Goal: Information Seeking & Learning: Learn about a topic

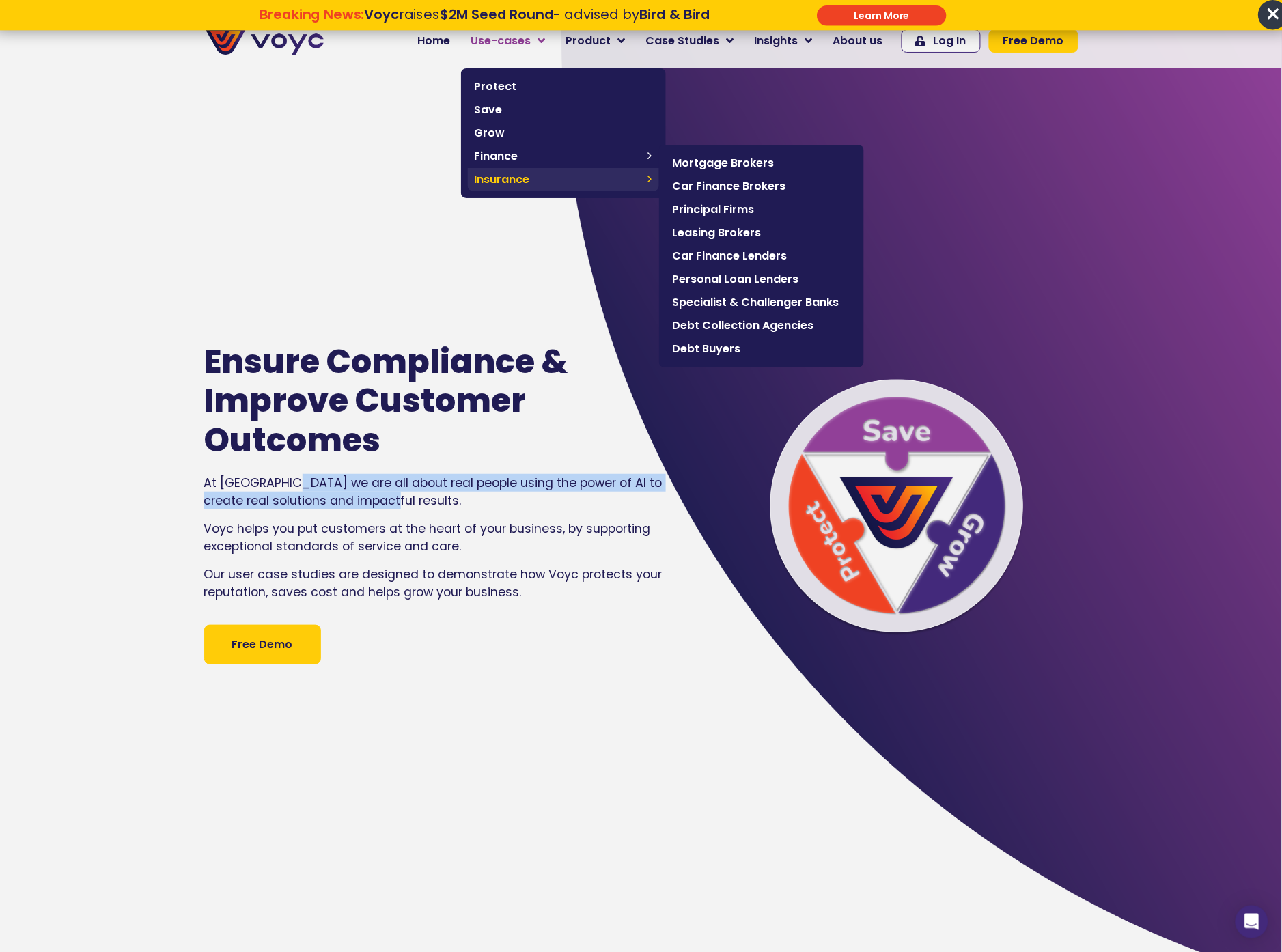
click at [584, 183] on span "Insurance" at bounding box center [557, 179] width 166 height 17
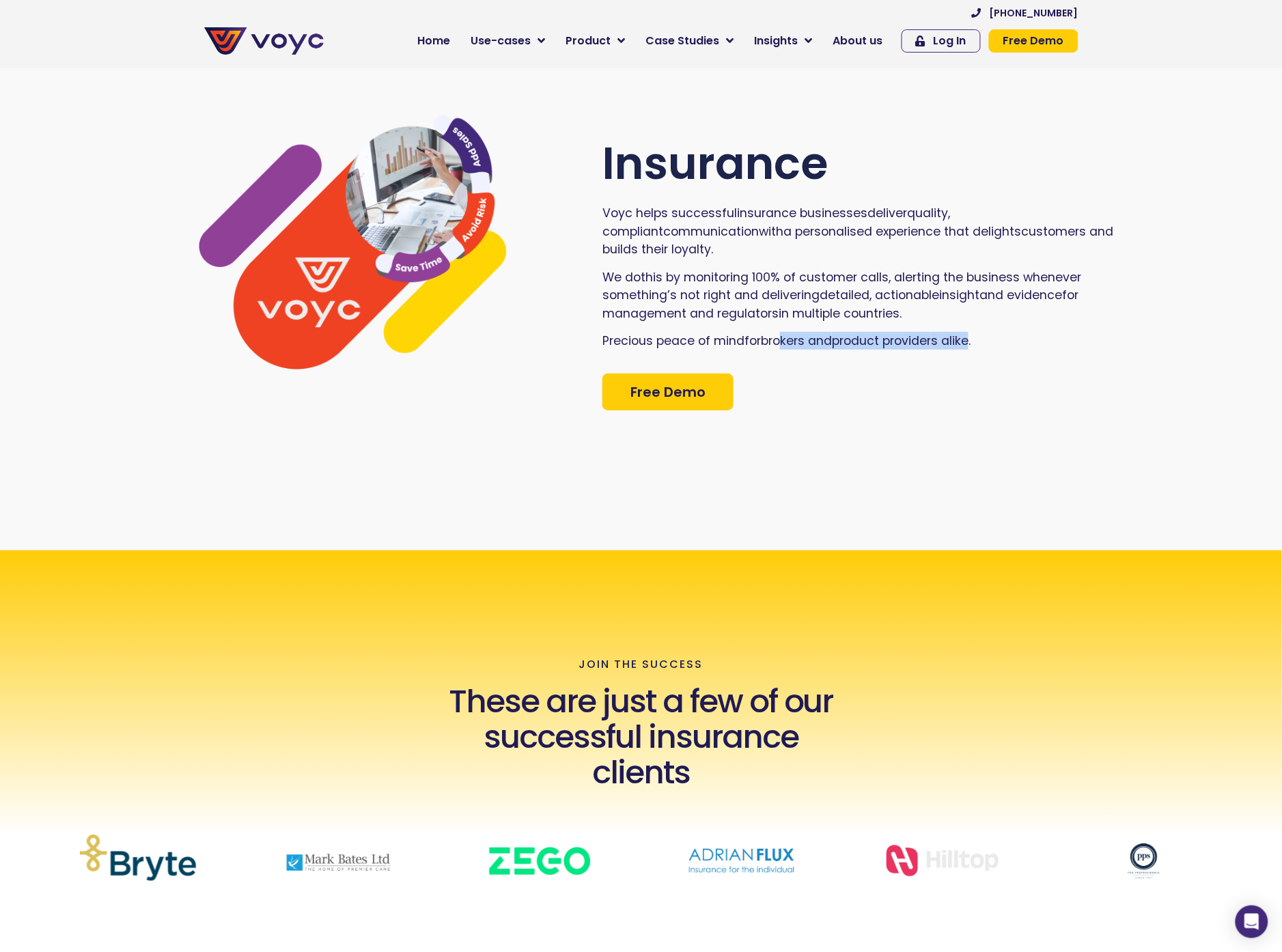
drag, startPoint x: 979, startPoint y: 339, endPoint x: 631, endPoint y: 307, distance: 349.5
click at [638, 308] on div "Voyc helps successful insurance business es deliver quality , compliant communi…" at bounding box center [865, 283] width 525 height 156
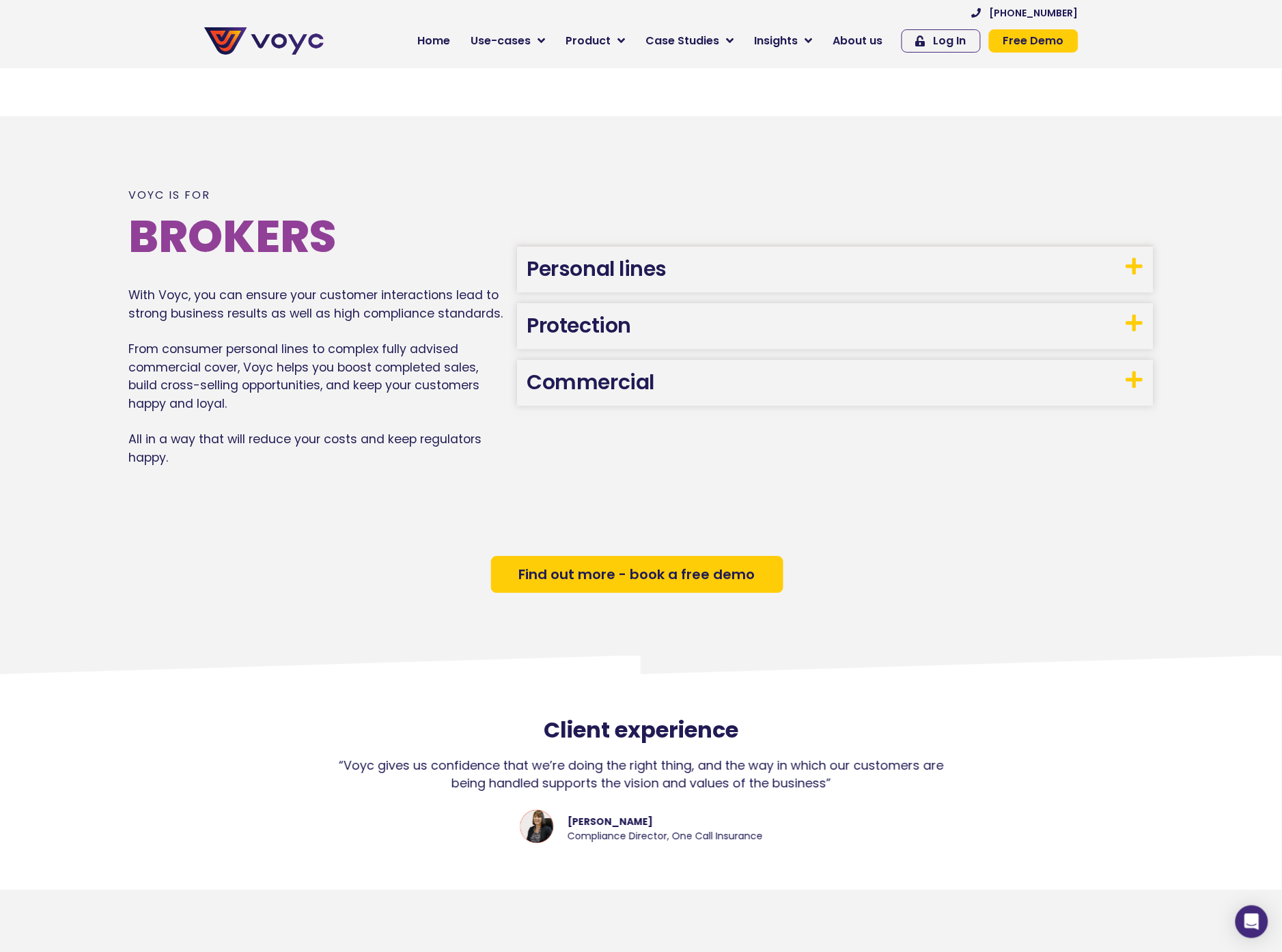
click at [664, 281] on link "Personal lines" at bounding box center [597, 268] width 140 height 29
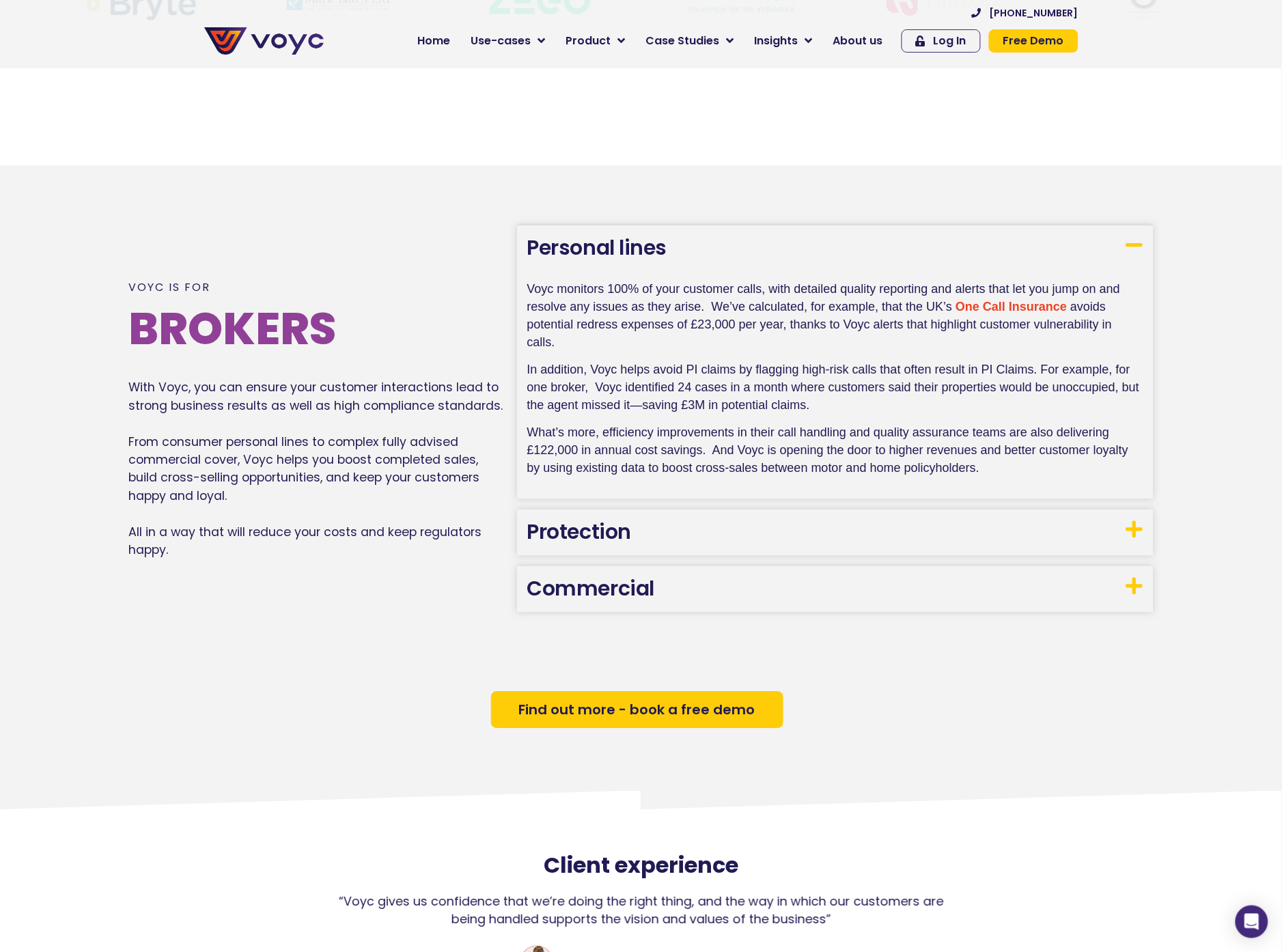
click at [661, 483] on div "Voyc monitors 100% of your customer calls, with detailed quality reporting and …" at bounding box center [835, 384] width 637 height 228
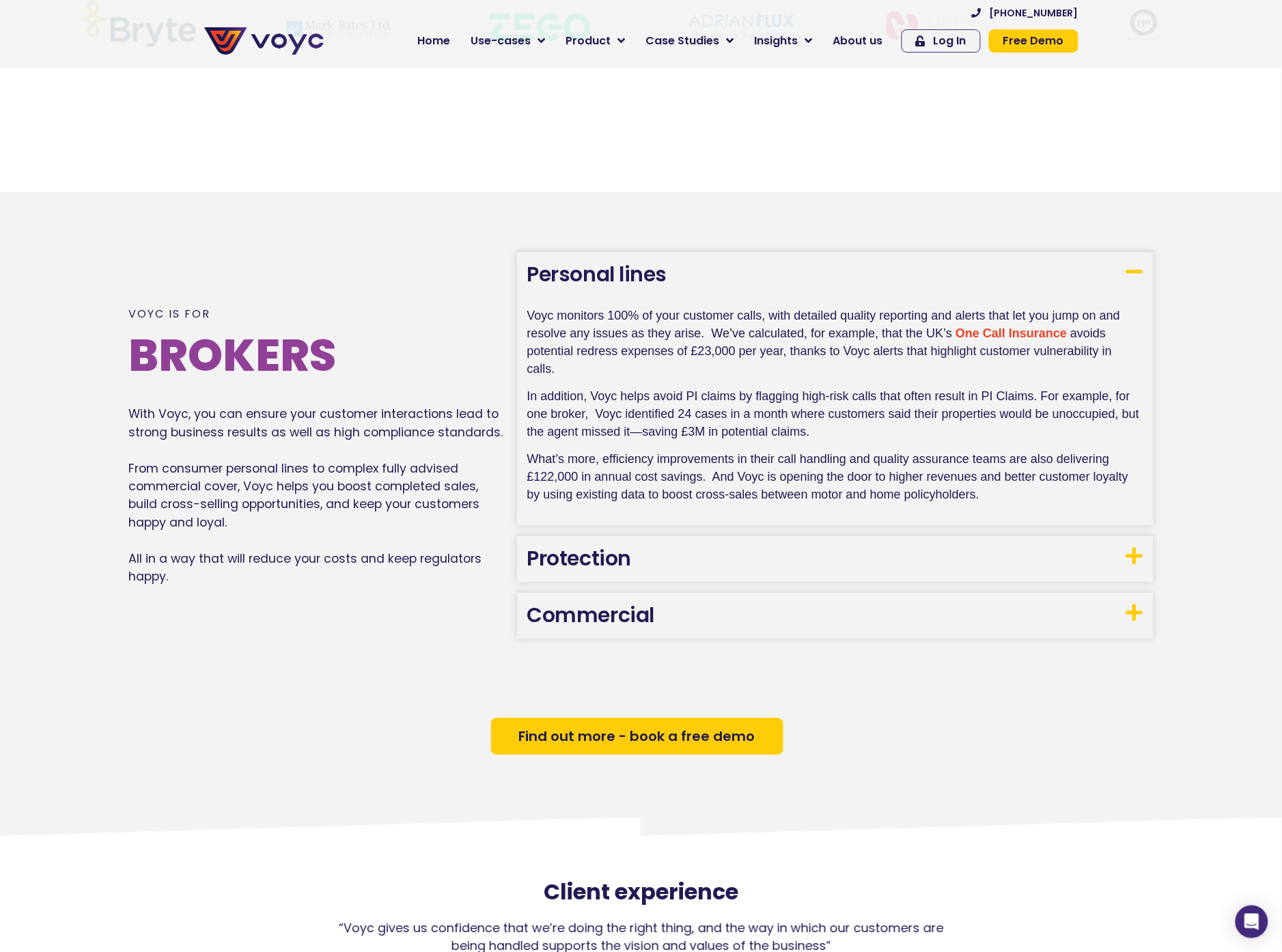
click at [666, 541] on h3 "Protection" at bounding box center [835, 558] width 637 height 45
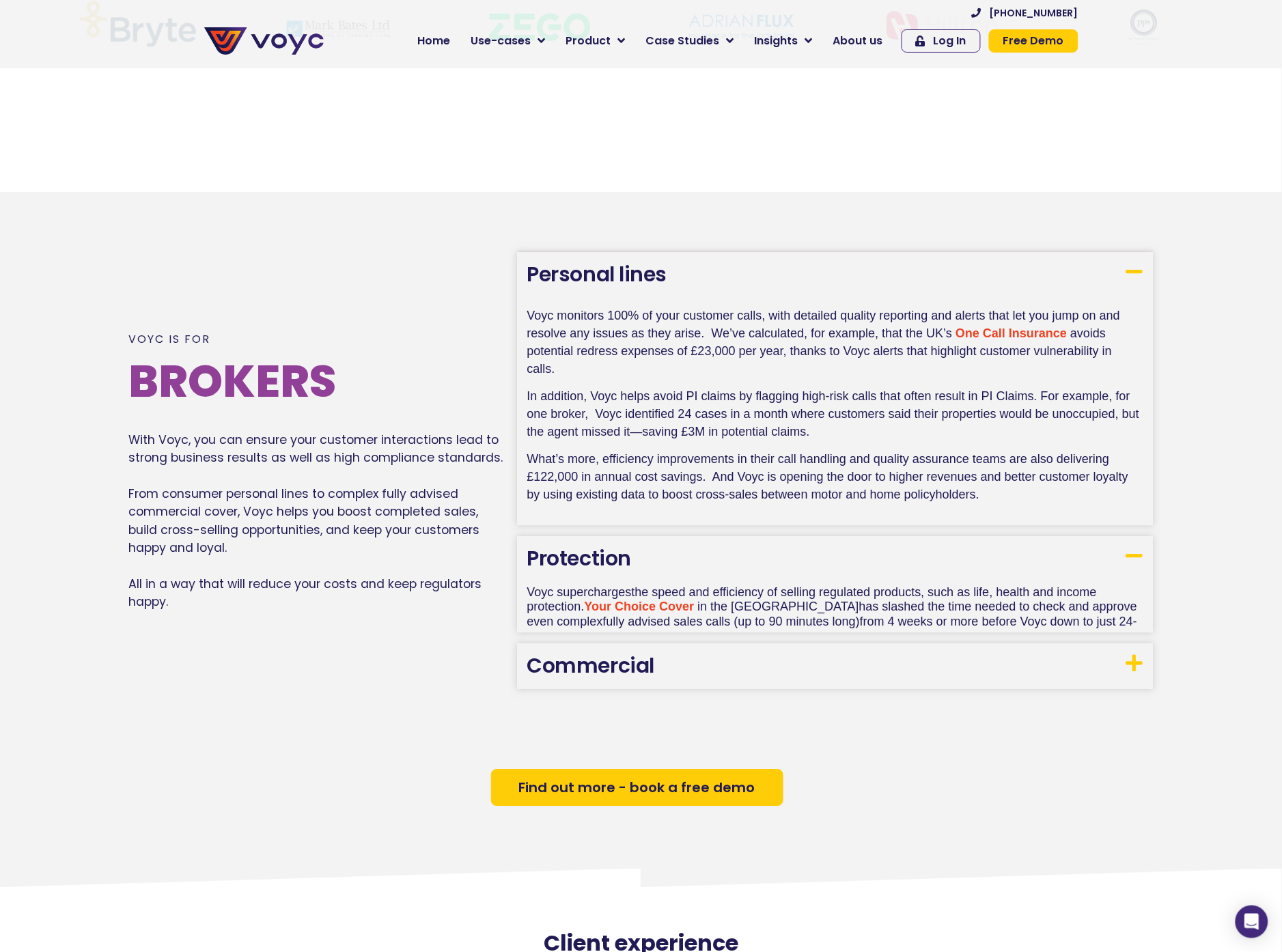
click at [670, 568] on h3 "Protection" at bounding box center [835, 558] width 637 height 45
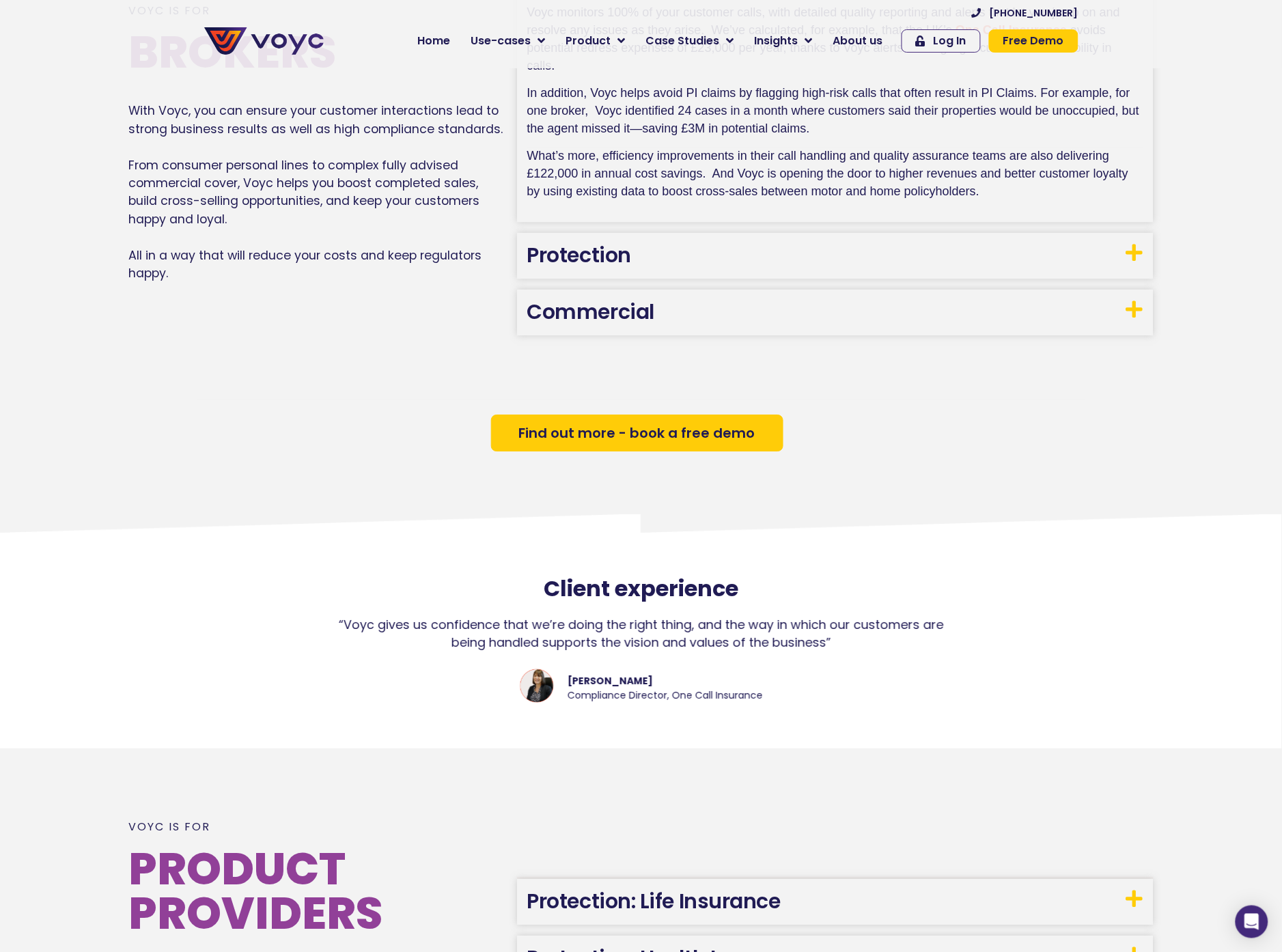
click at [644, 322] on link "Commercial" at bounding box center [591, 311] width 127 height 29
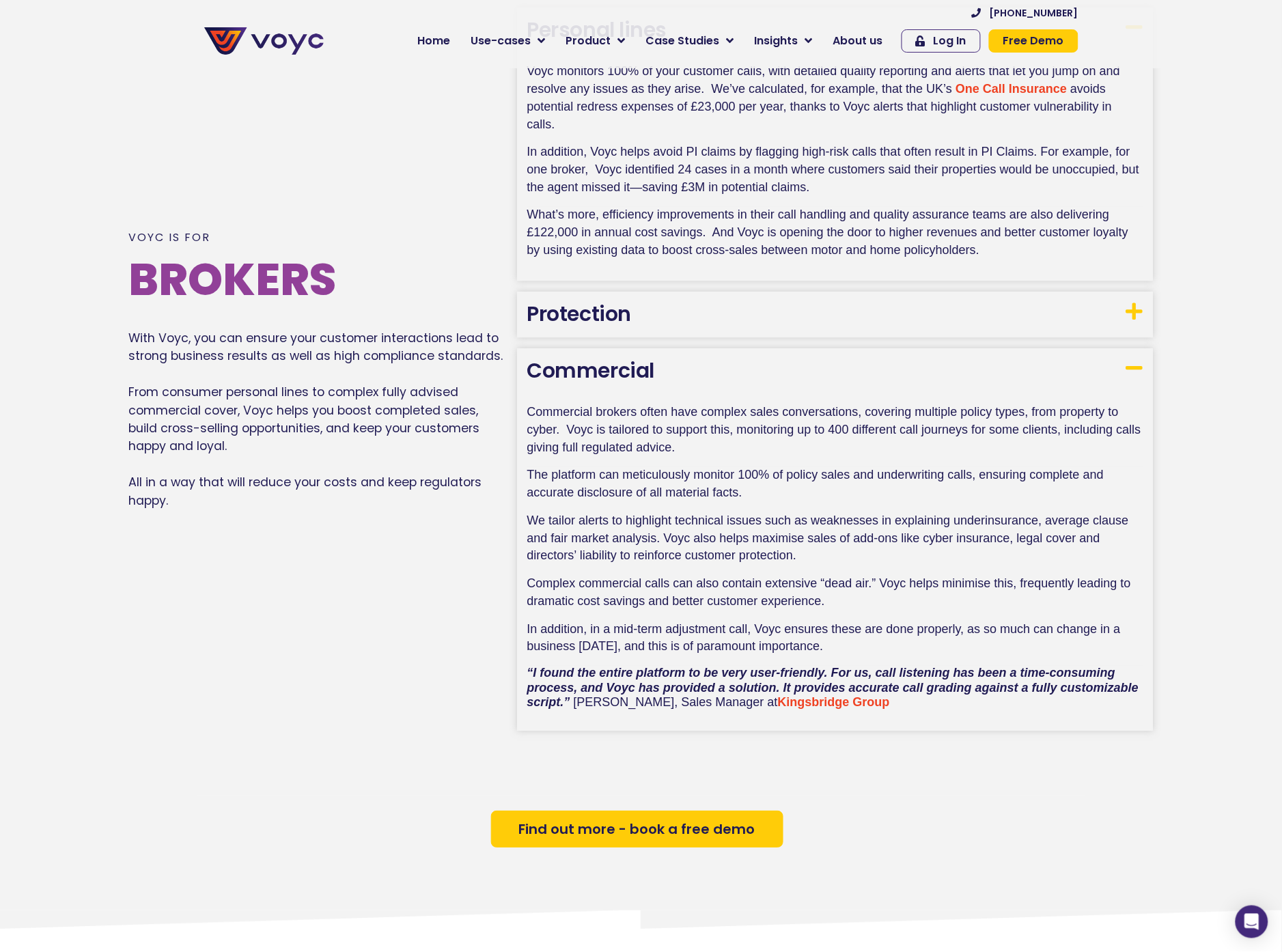
click at [650, 328] on h3 "Protection" at bounding box center [835, 314] width 637 height 45
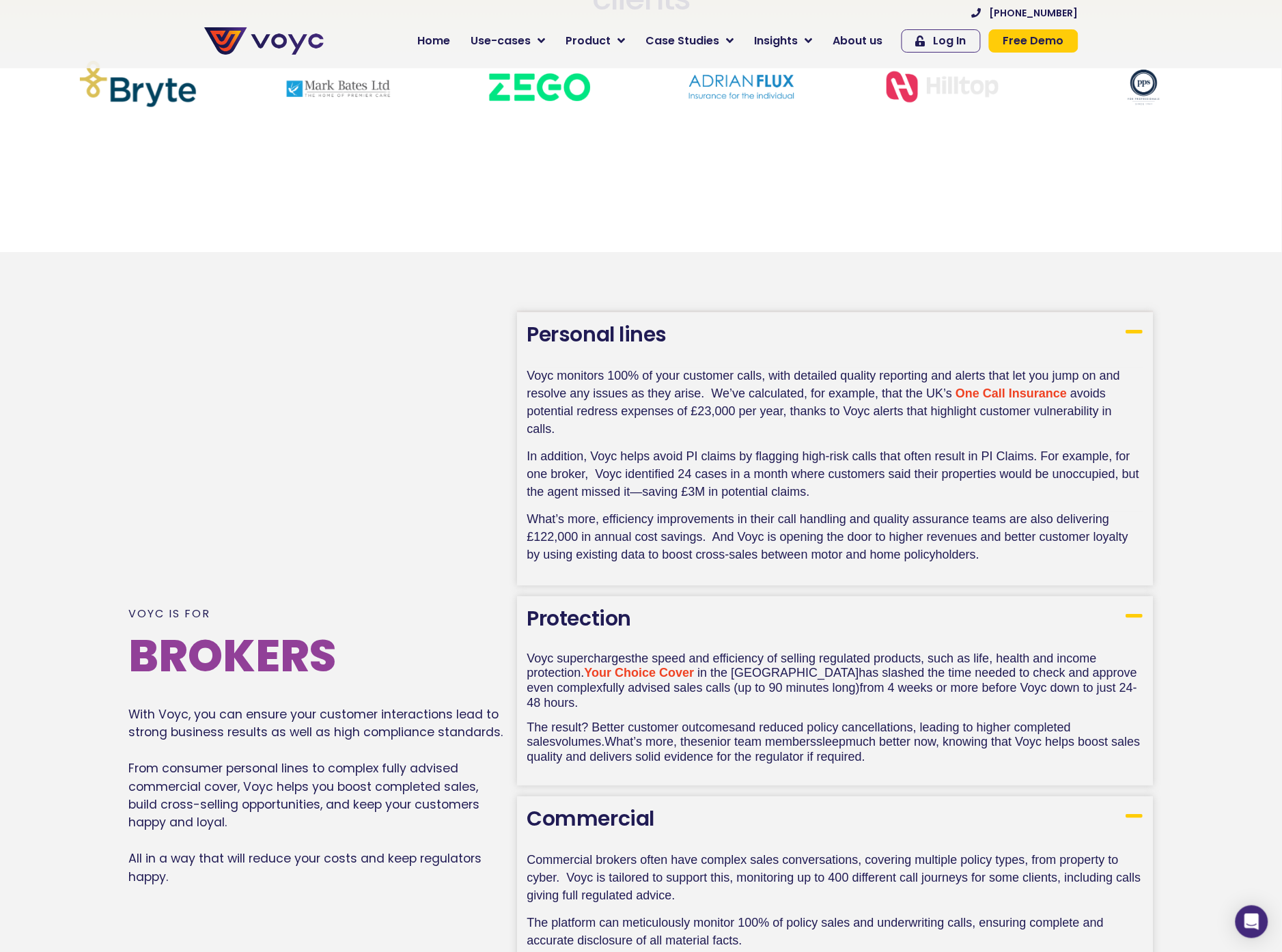
scroll to position [536, 0]
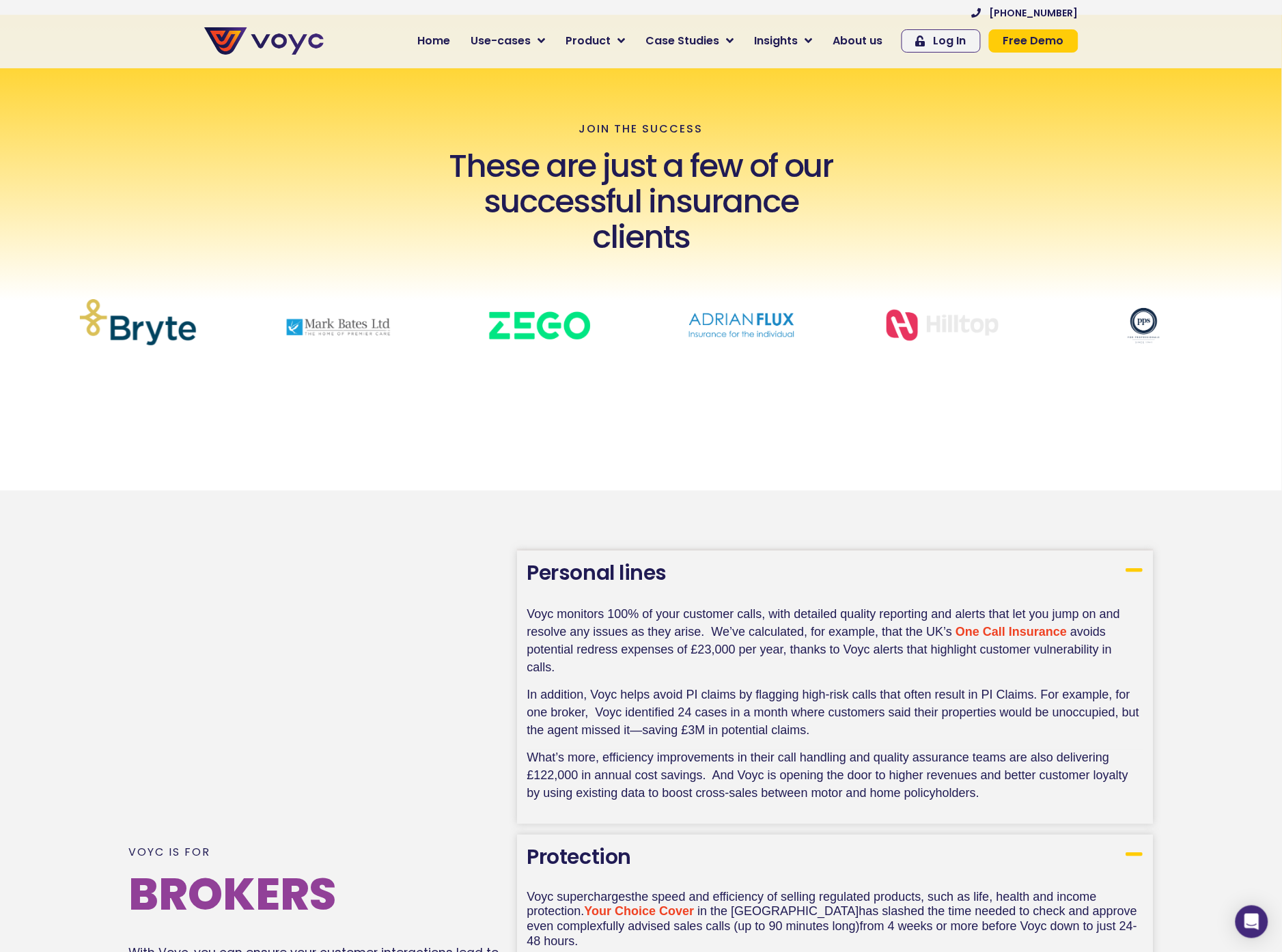
drag, startPoint x: 670, startPoint y: 548, endPoint x: 670, endPoint y: 569, distance: 21.0
click at [670, 569] on h3 "Personal lines" at bounding box center [835, 573] width 637 height 45
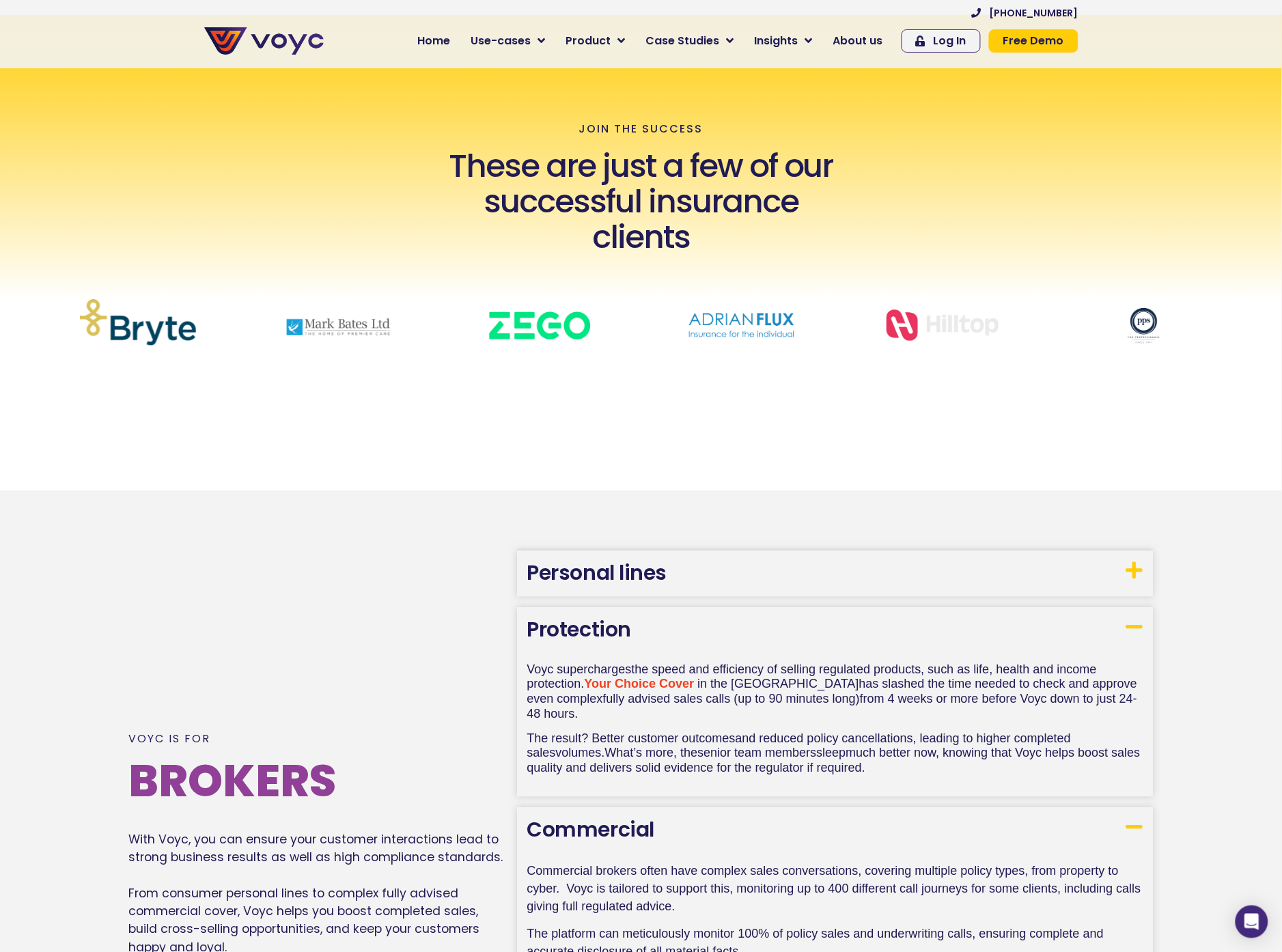
click at [637, 612] on h3 "Protection" at bounding box center [835, 630] width 637 height 45
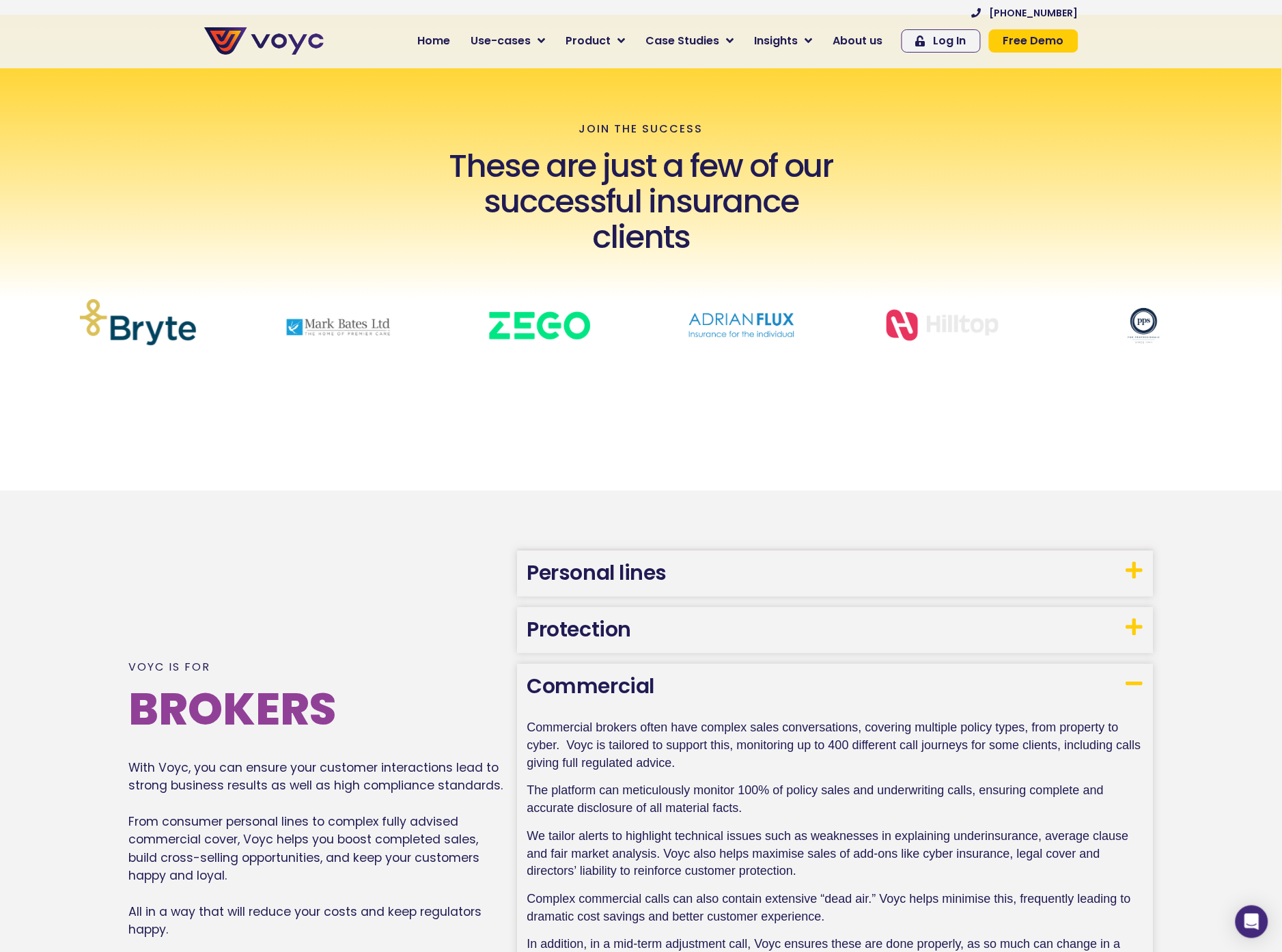
click at [593, 695] on link "Commercial" at bounding box center [591, 686] width 127 height 29
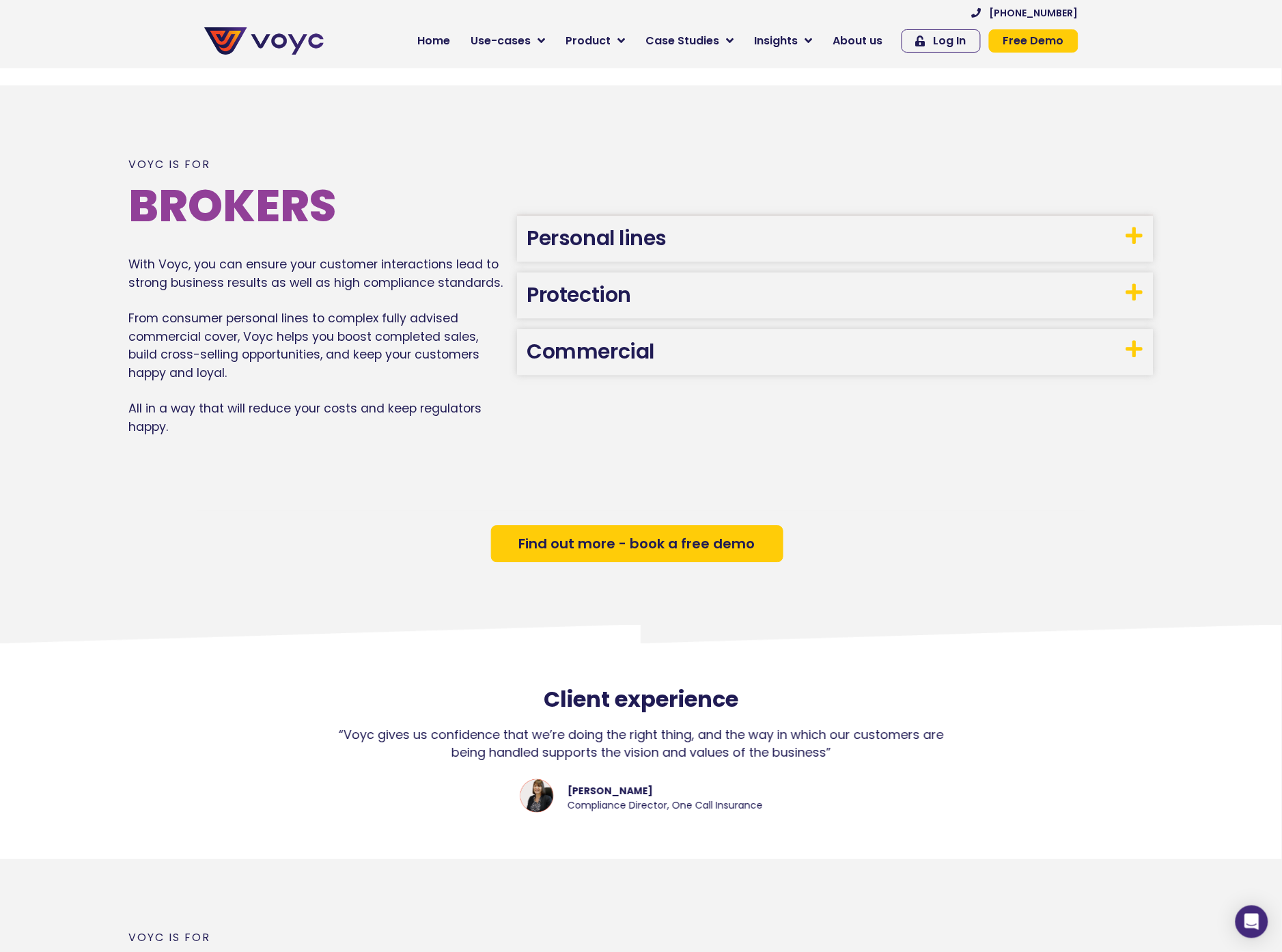
click at [705, 302] on div "Personal lines Voyc monitors 100% of your customer calls, with detailed quality…" at bounding box center [835, 295] width 637 height 159
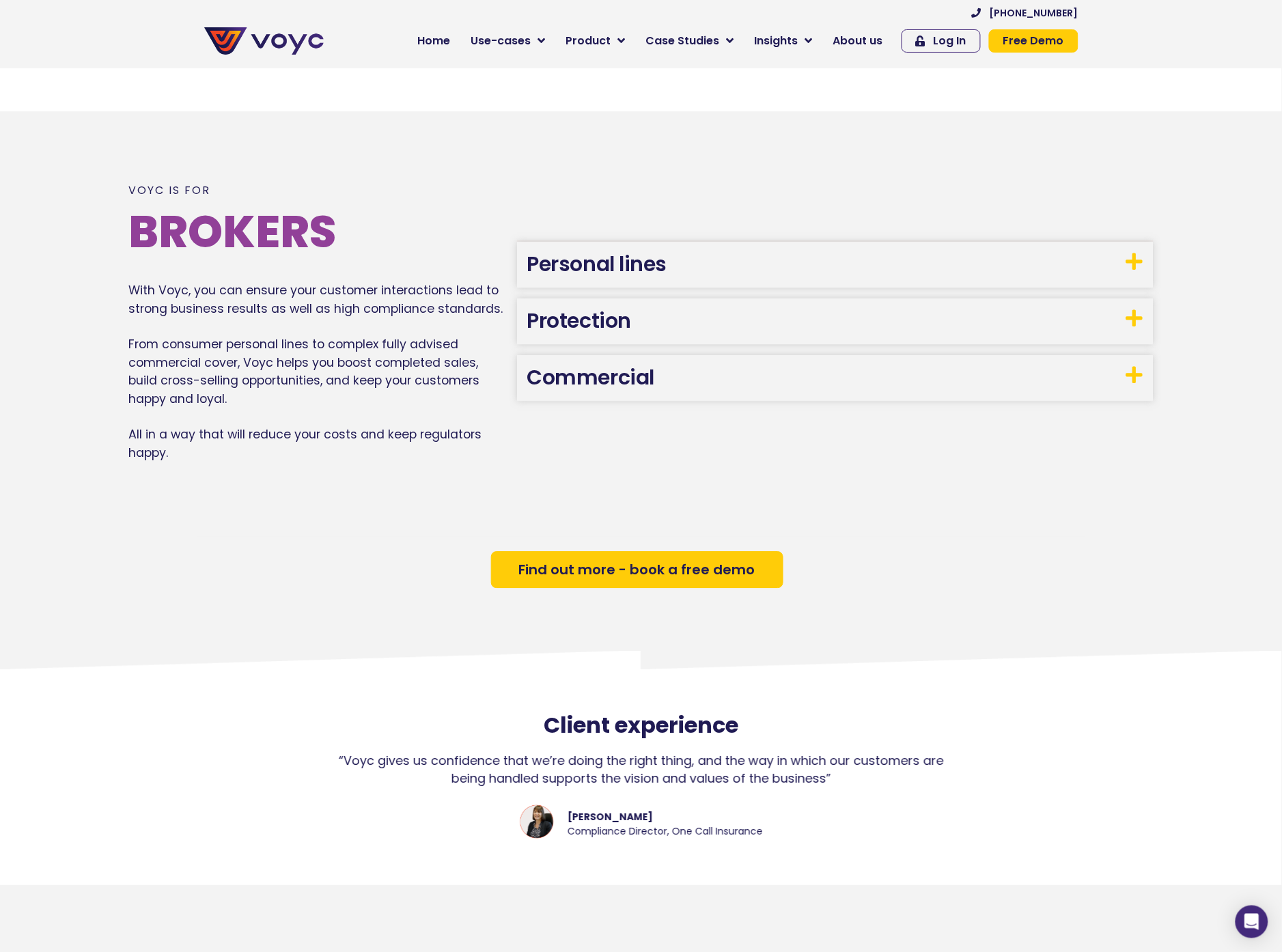
click at [697, 312] on h3 "Protection" at bounding box center [835, 321] width 637 height 45
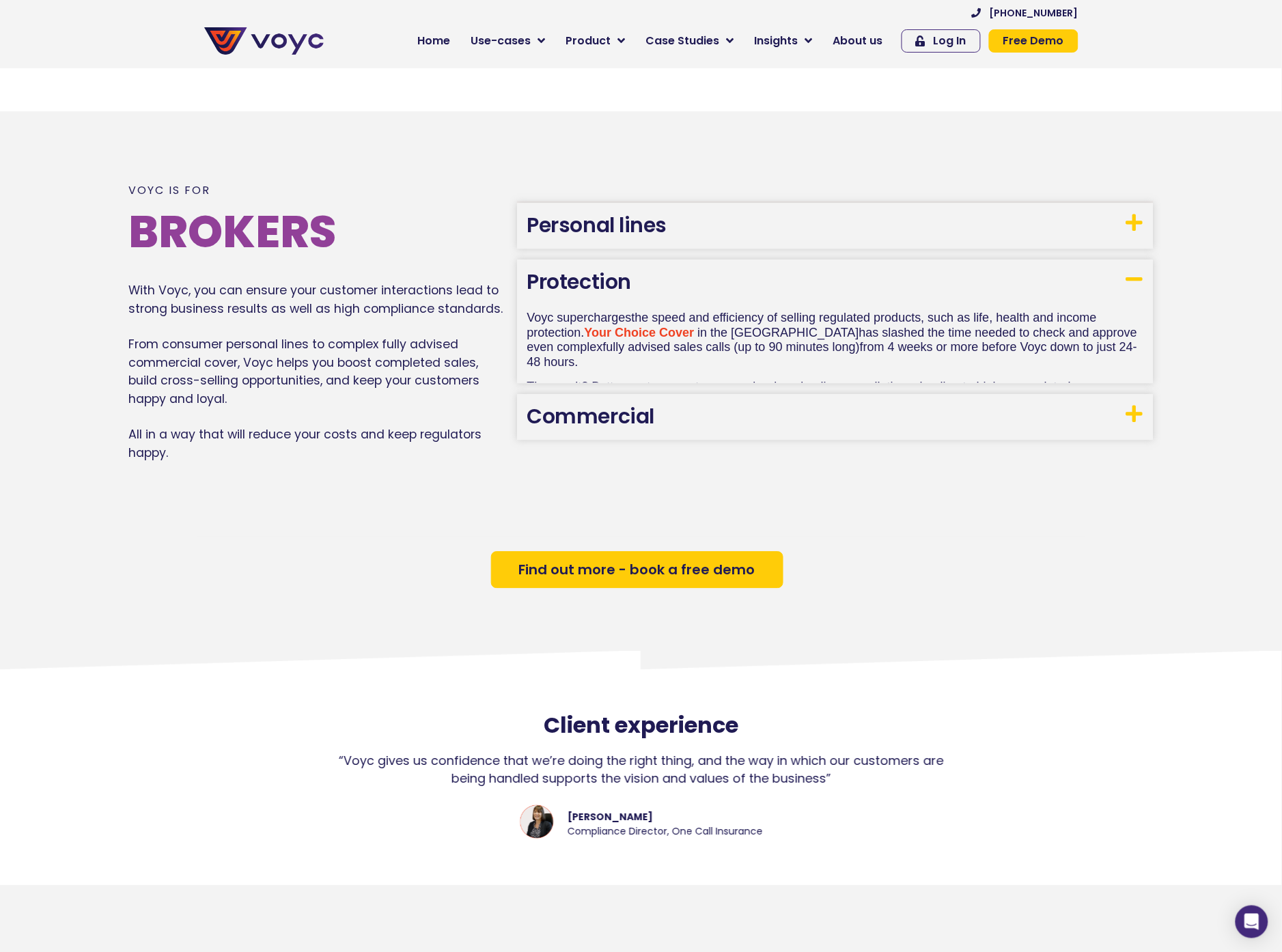
click at [686, 267] on div "Personal lines Voyc monitors 100% of your customer calls, with detailed quality…" at bounding box center [835, 322] width 637 height 237
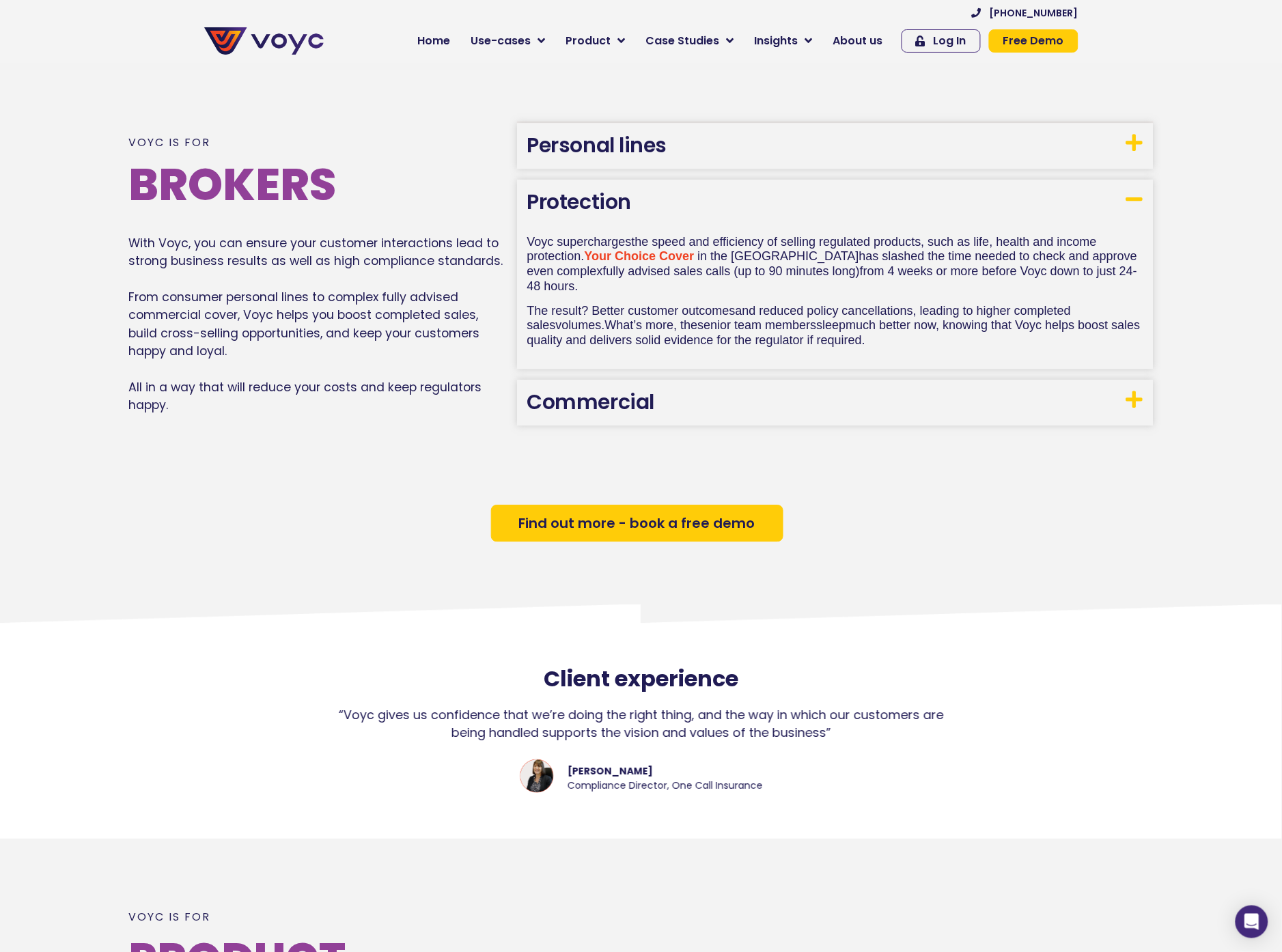
scroll to position [991, 0]
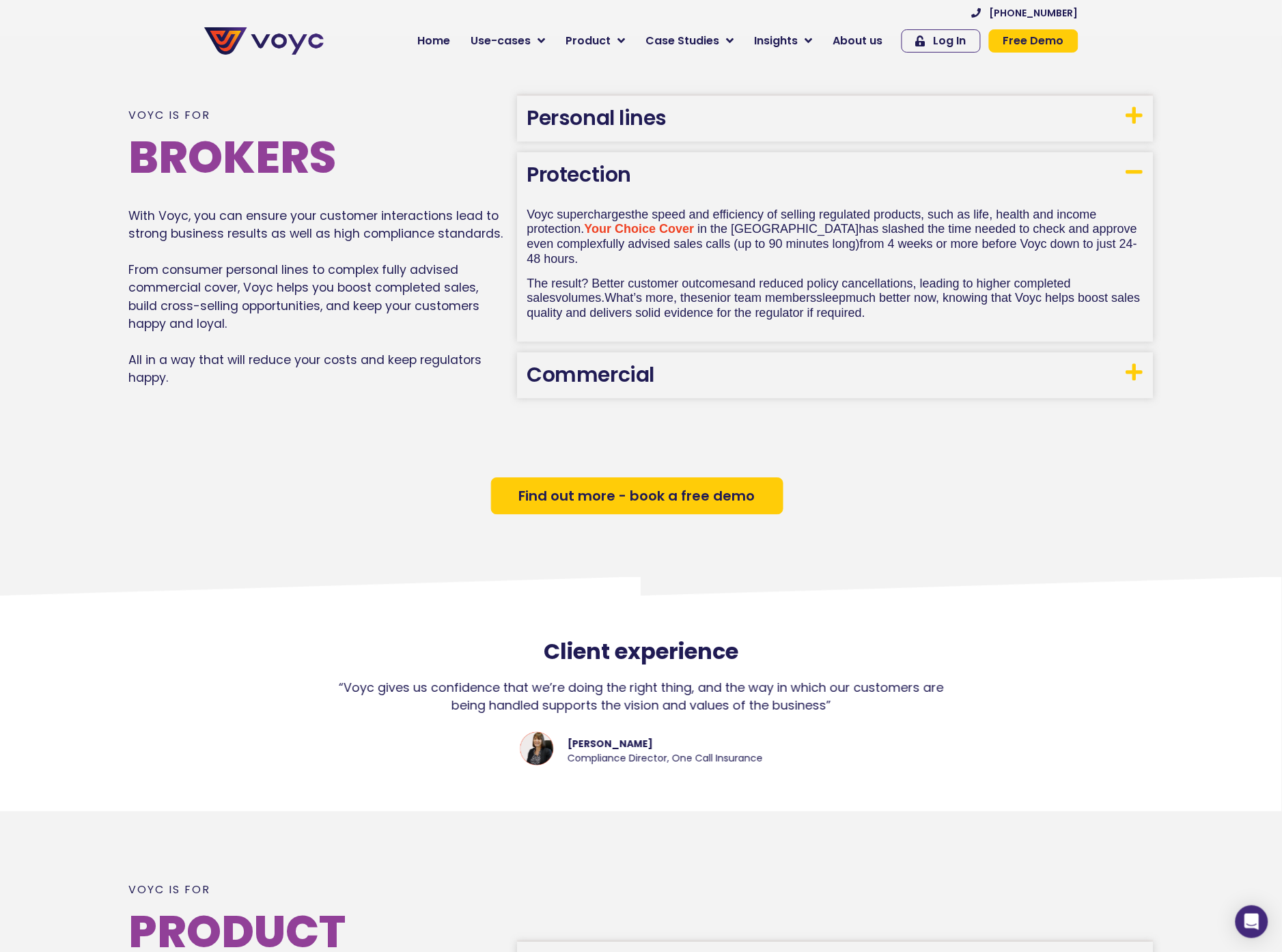
click at [694, 197] on h3 "Protection" at bounding box center [835, 174] width 637 height 45
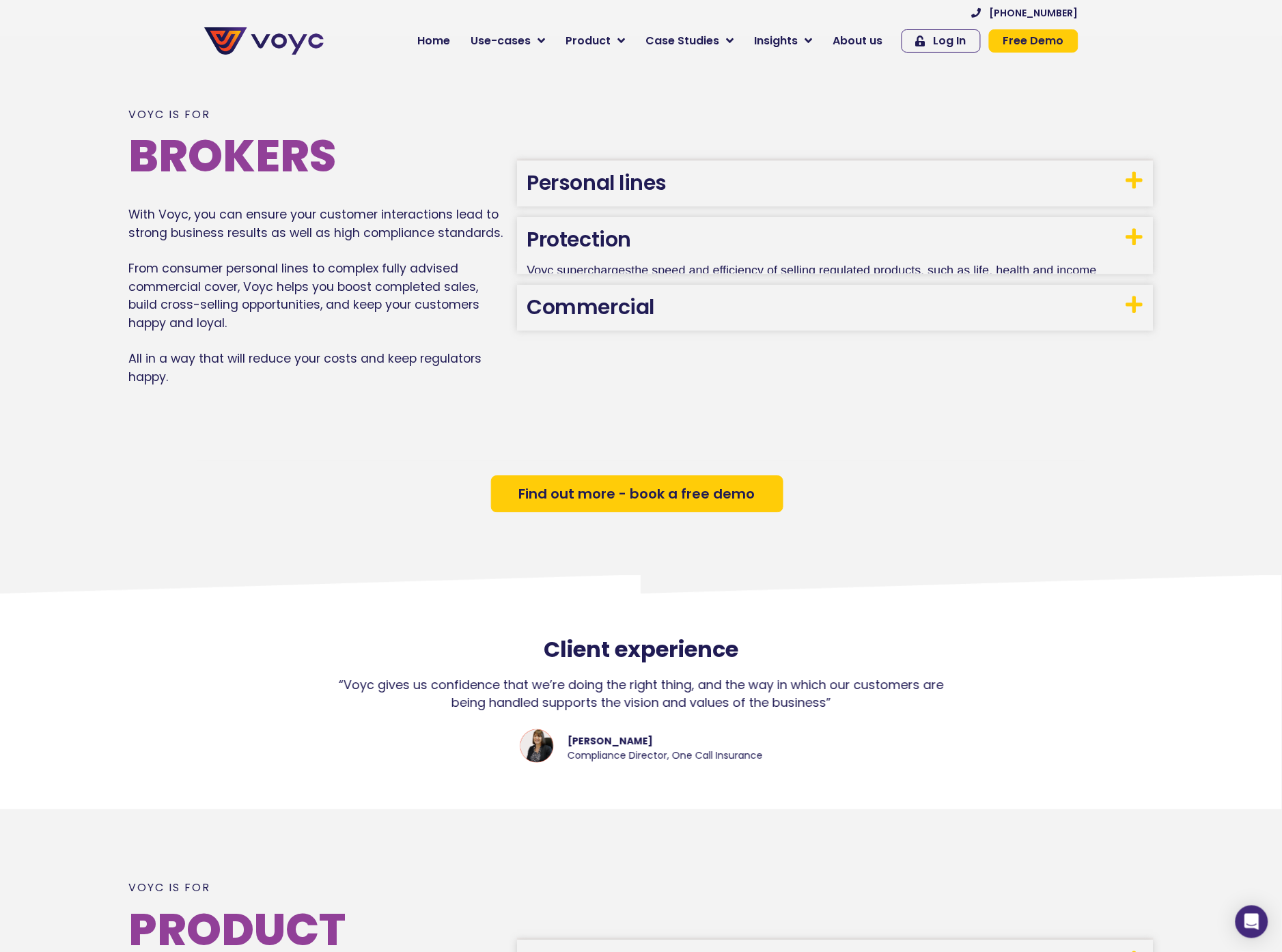
click at [500, 23] on div "+44 204 572 7172 Home Use-cases Protect Save Grow Finance Mortgage Brokers Car …" at bounding box center [708, 34] width 755 height 55
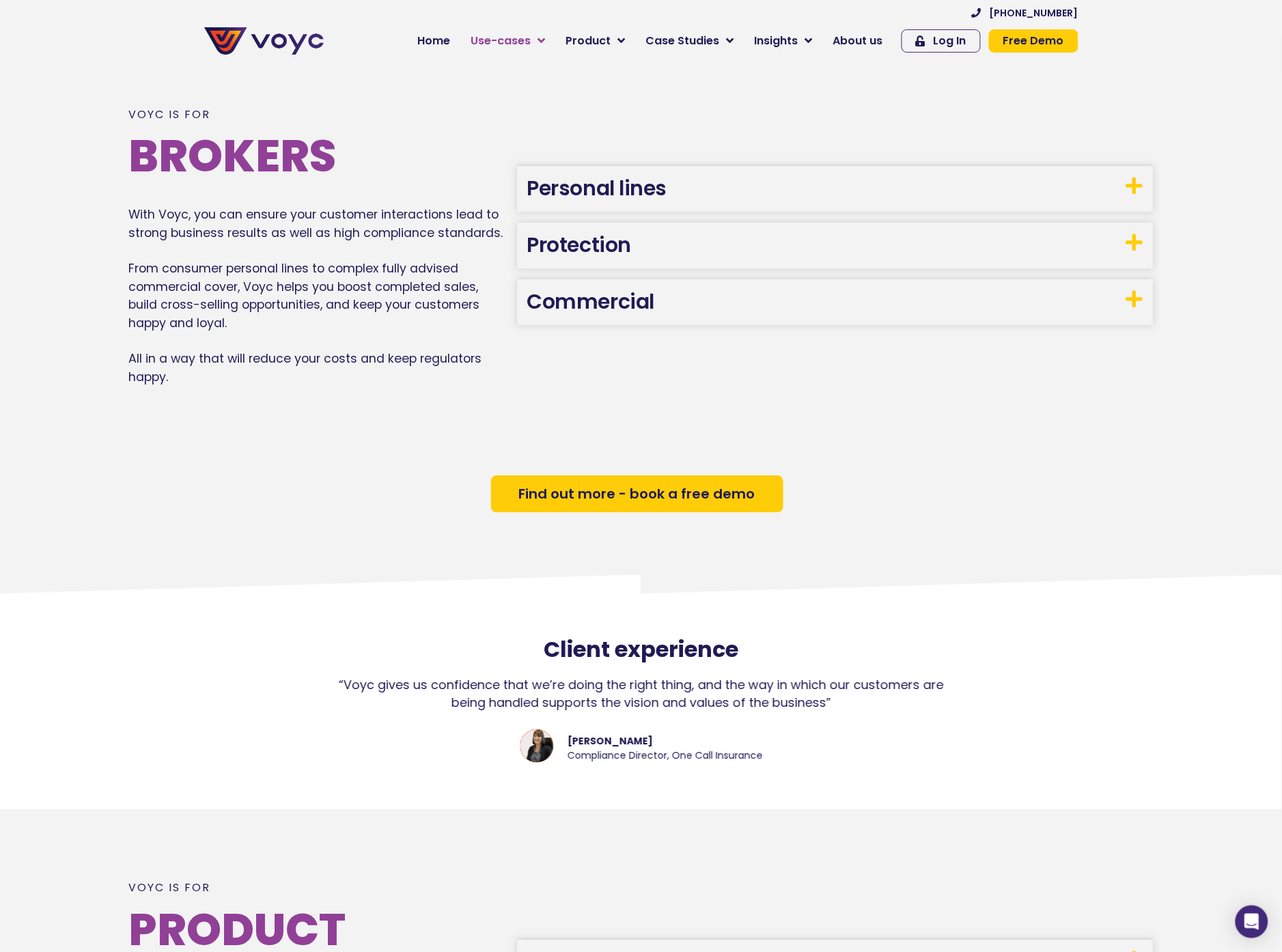
click at [497, 41] on span "Use-cases" at bounding box center [501, 41] width 60 height 17
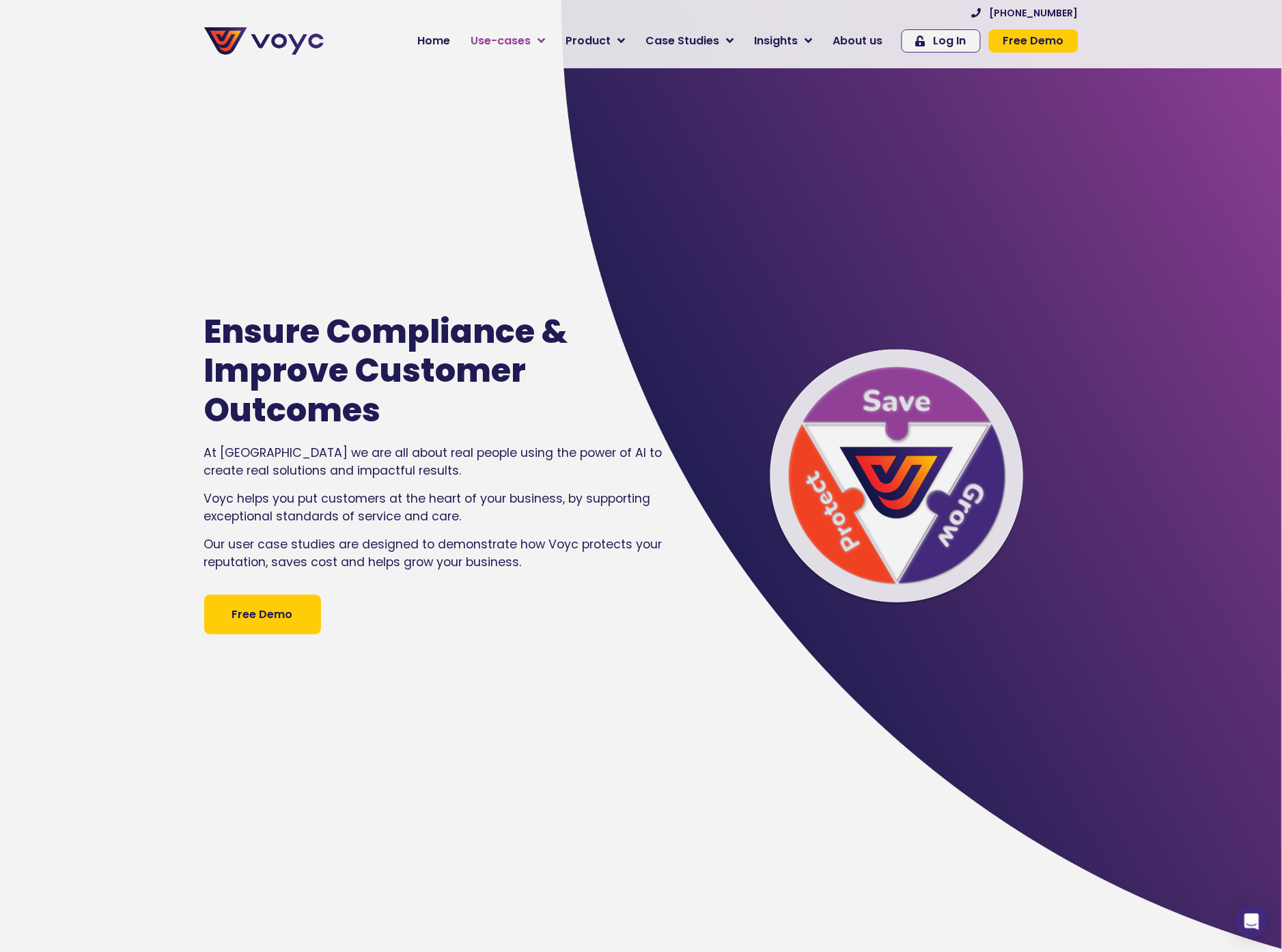
click at [530, 36] on span "Use-cases" at bounding box center [501, 41] width 60 height 17
click at [517, 27] on link "Use-cases" at bounding box center [508, 41] width 95 height 27
click at [525, 49] on span "Use-cases" at bounding box center [501, 41] width 60 height 17
click at [510, 25] on div "[PHONE_NUMBER] Home Use-cases Protect Save Grow Finance Mortgage Brokers Car Fi…" at bounding box center [708, 34] width 755 height 55
click at [514, 36] on span "Use-cases" at bounding box center [501, 41] width 60 height 17
